Goal: Check status: Check status

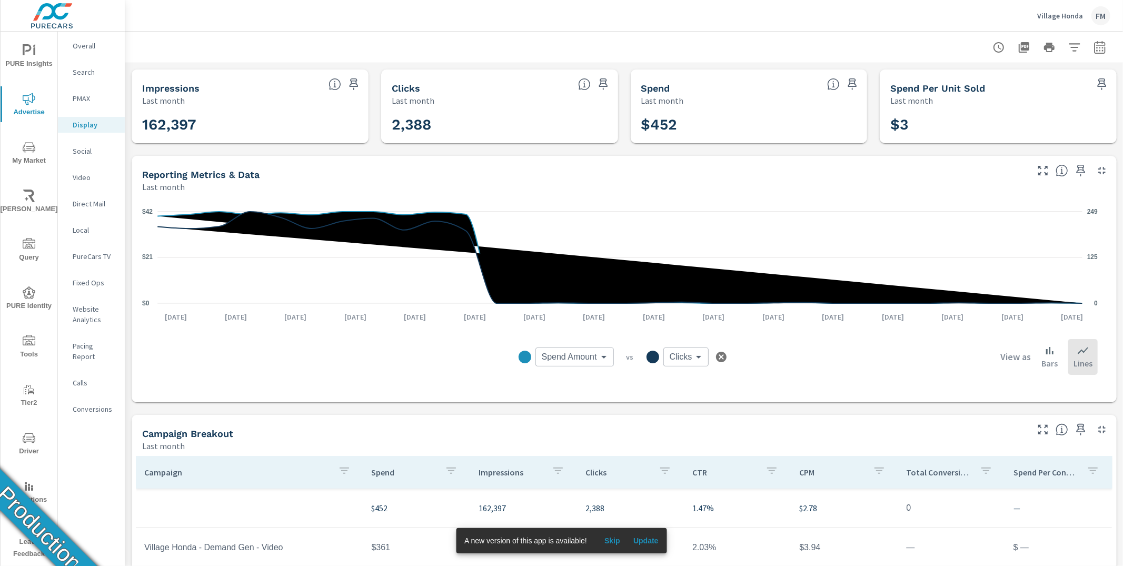
scroll to position [2, 0]
click at [1097, 17] on div "FM" at bounding box center [1101, 15] width 19 height 19
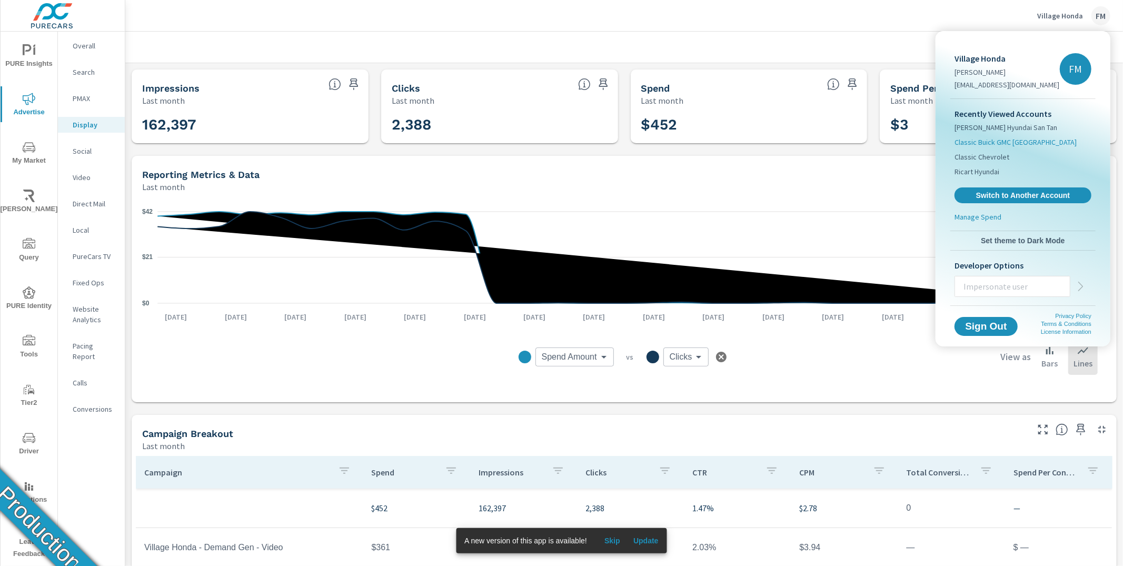
click at [1025, 143] on span "Classic Buick GMC Arlington" at bounding box center [1016, 142] width 122 height 11
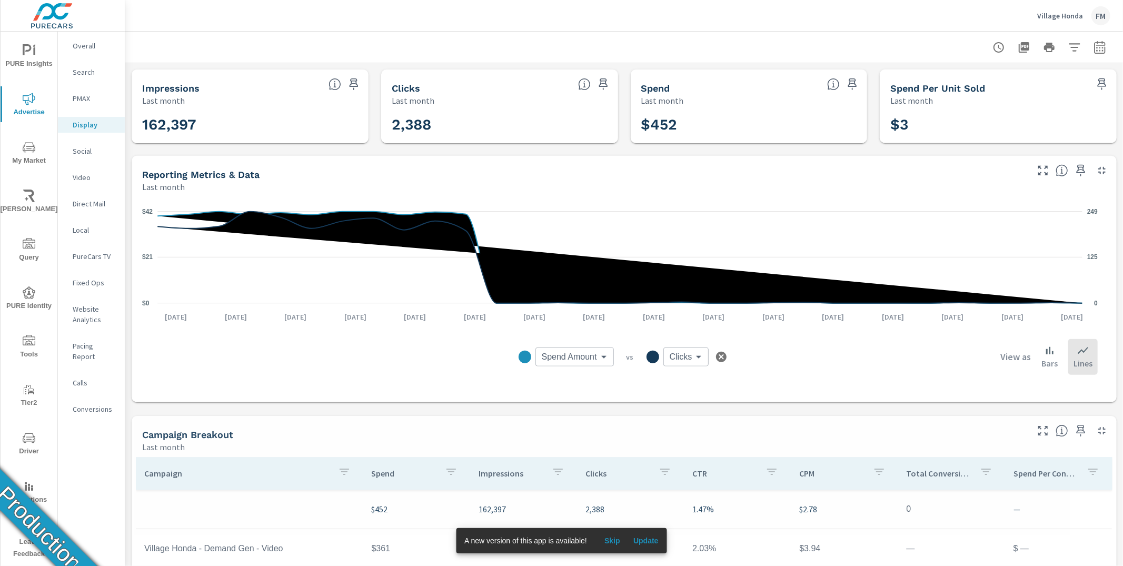
click at [1103, 18] on div "FM" at bounding box center [1101, 15] width 19 height 19
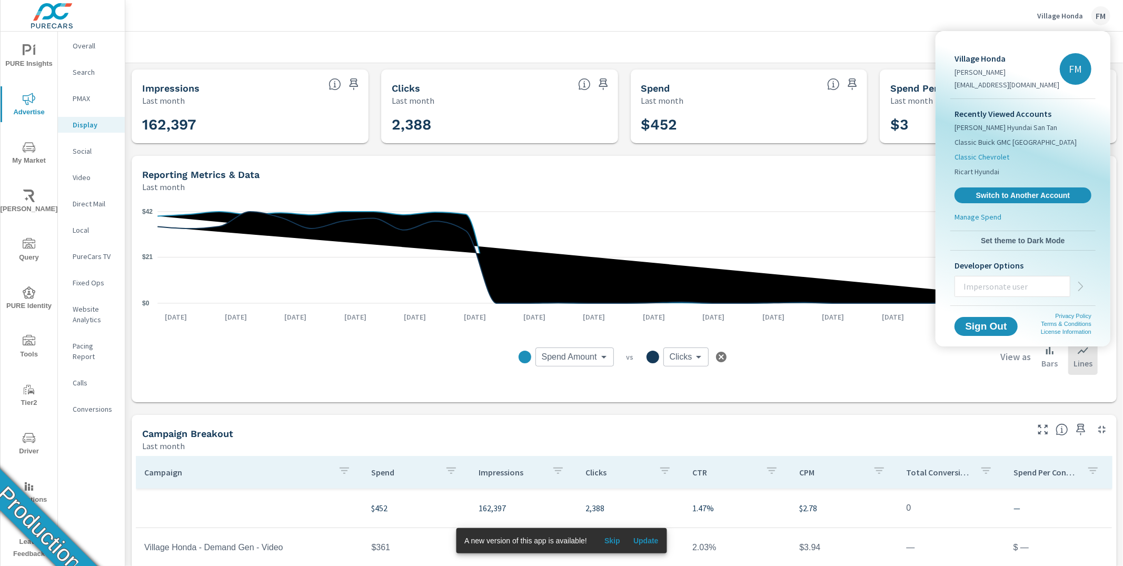
click at [998, 157] on span "Classic Chevrolet" at bounding box center [982, 157] width 55 height 11
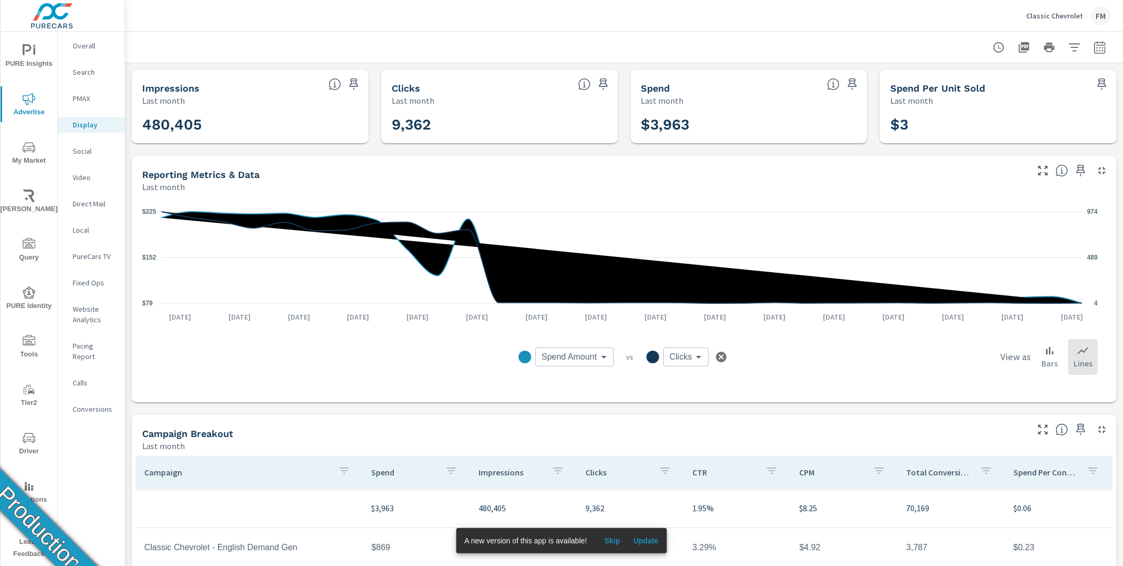
click at [717, 356] on icon "button" at bounding box center [721, 357] width 11 height 11
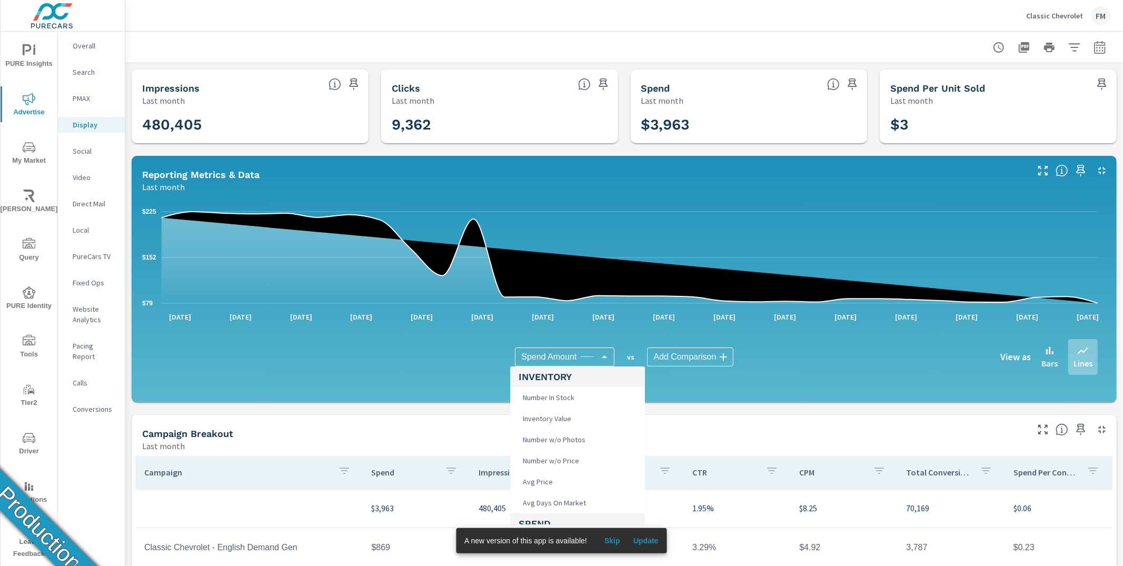
click at [584, 359] on body "PURE Insights Advertise My Market Riley AI Query PURE Identity Tools Tier2 Driv…" at bounding box center [561, 283] width 1123 height 566
click at [599, 336] on div at bounding box center [561, 283] width 1123 height 566
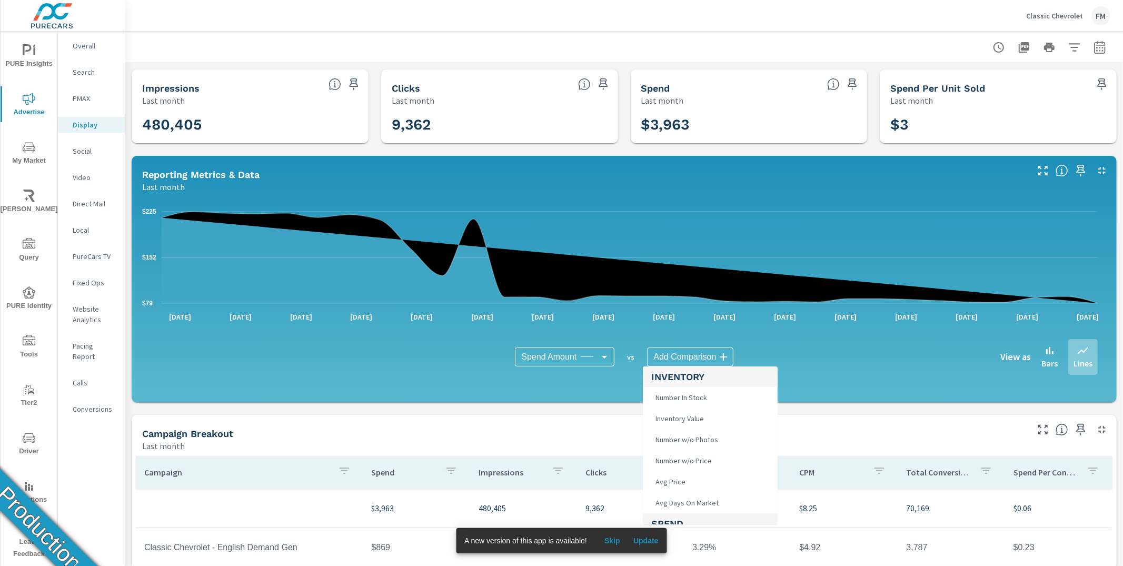
click at [704, 362] on body "PURE Insights Advertise My Market Riley AI Query PURE Identity Tools Tier2 Driv…" at bounding box center [561, 283] width 1123 height 566
click at [691, 485] on li "Clicks" at bounding box center [710, 481] width 135 height 21
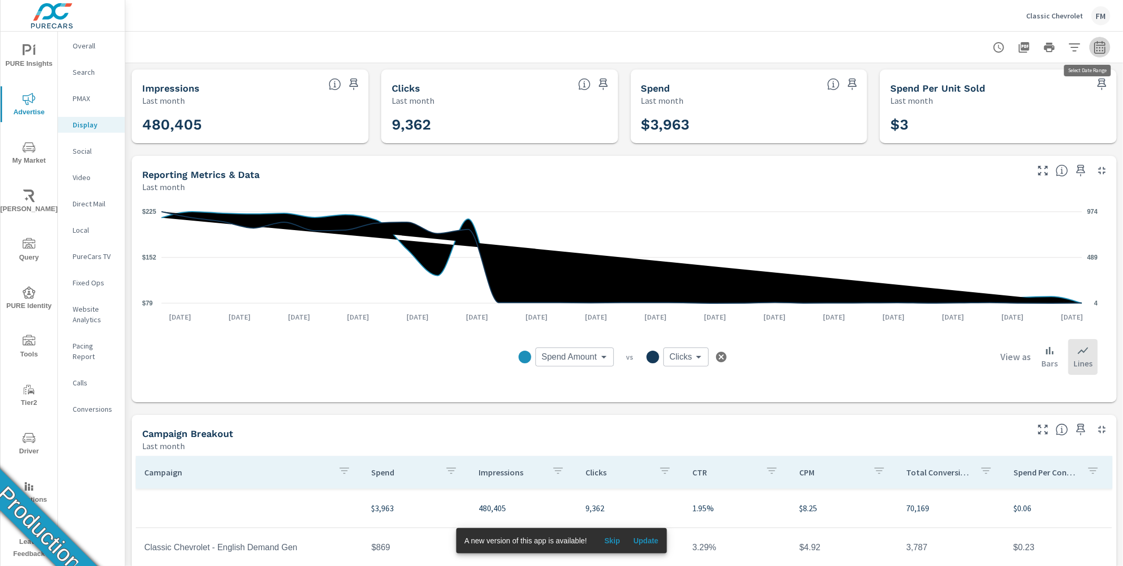
click at [1094, 47] on icon "button" at bounding box center [1100, 47] width 13 height 13
select select "Last month"
click at [1094, 47] on icon "button" at bounding box center [1100, 47] width 13 height 13
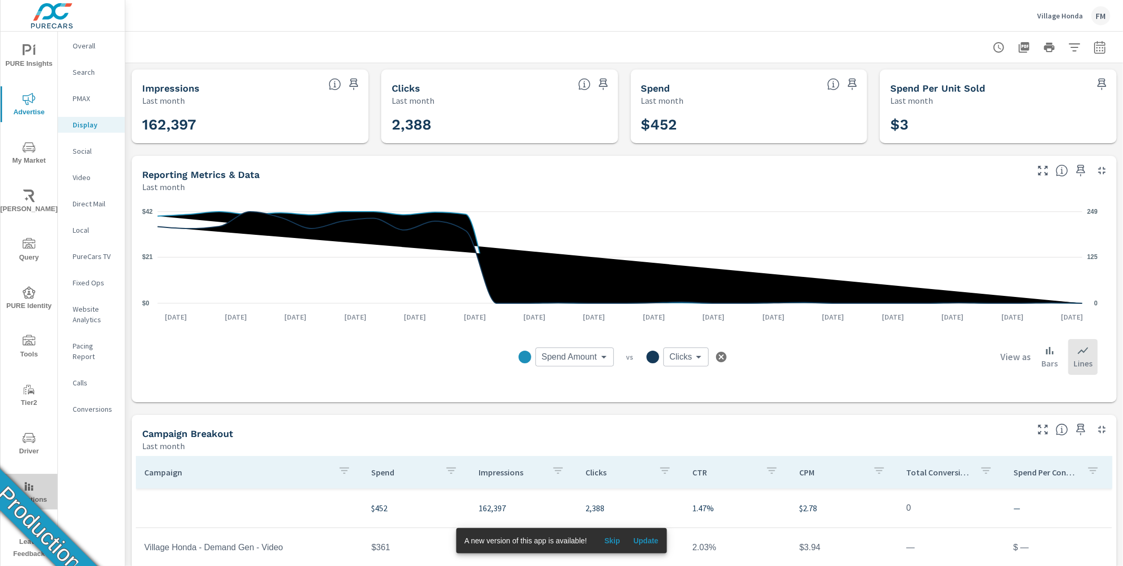
click at [34, 489] on icon "nav menu" at bounding box center [29, 486] width 13 height 13
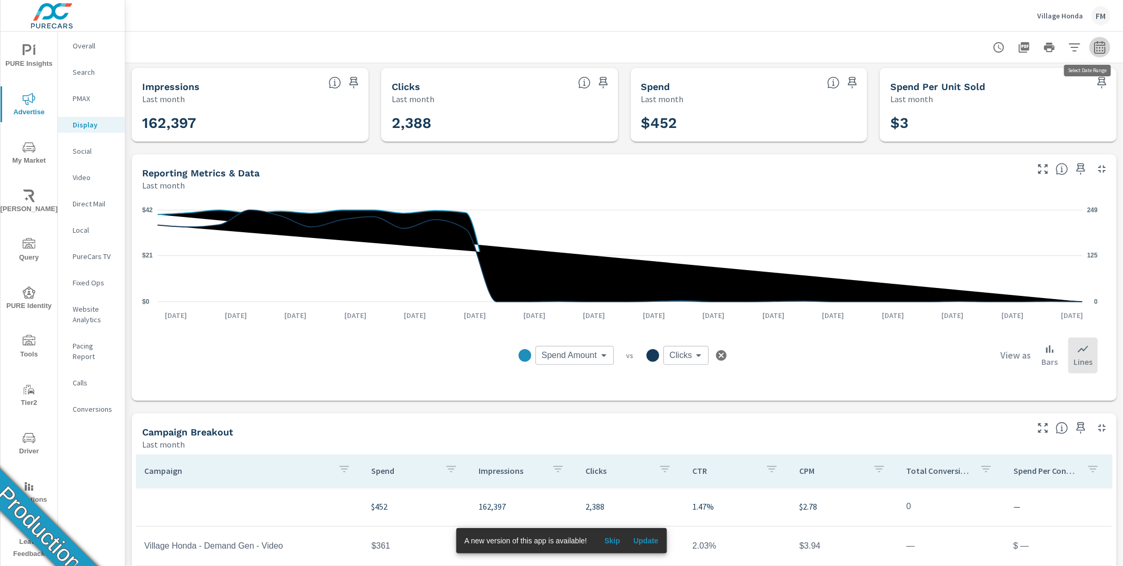
click at [1096, 45] on icon "button" at bounding box center [1100, 47] width 13 height 13
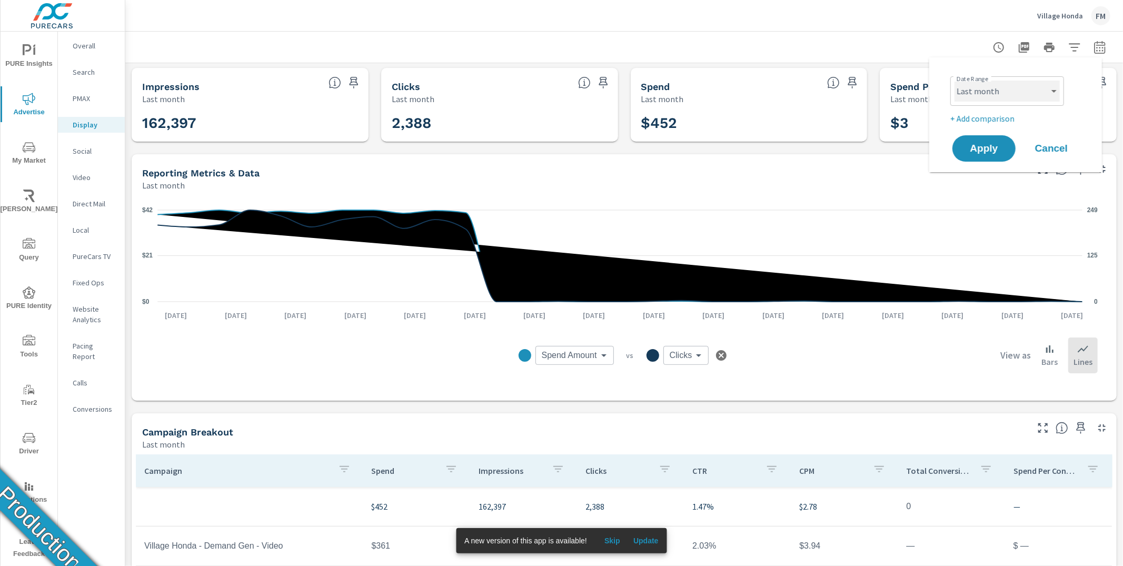
click at [1016, 90] on select "Custom Yesterday Last week Last 7 days Last 14 days Last 30 days Last 45 days L…" at bounding box center [1007, 91] width 105 height 21
select select "Month to date"
click at [995, 144] on span "Apply" at bounding box center [984, 149] width 43 height 10
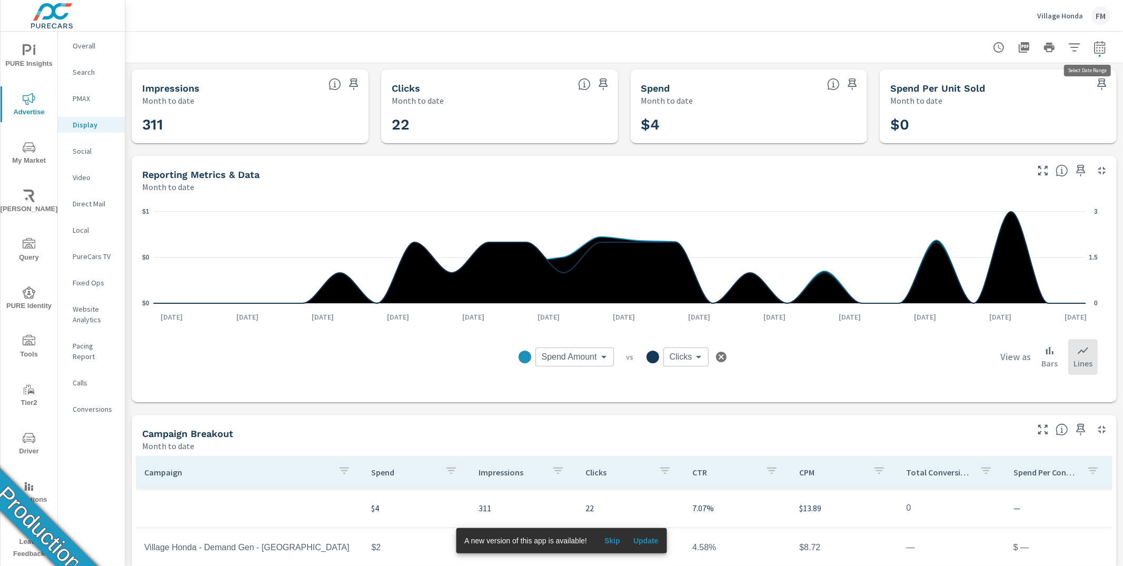
click at [1097, 47] on icon "button" at bounding box center [1100, 49] width 7 height 4
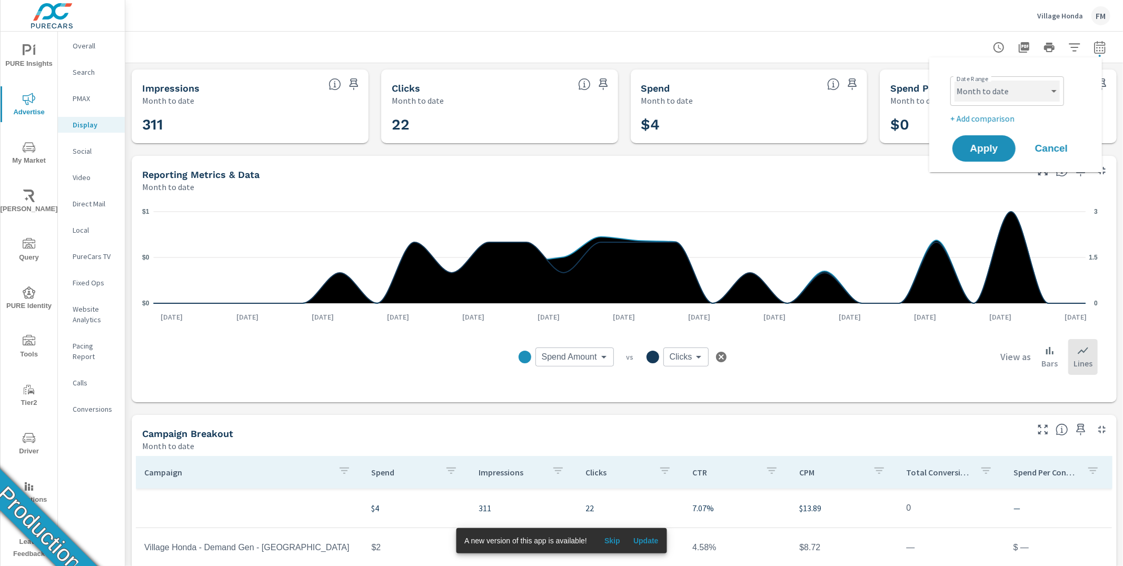
click at [1000, 90] on select "Custom Yesterday Last week Last 7 days Last 14 days Last 30 days Last 45 days L…" at bounding box center [1007, 91] width 105 height 21
select select "Last month"
click at [981, 151] on span "Apply" at bounding box center [984, 149] width 43 height 10
